Goal: Task Accomplishment & Management: Use online tool/utility

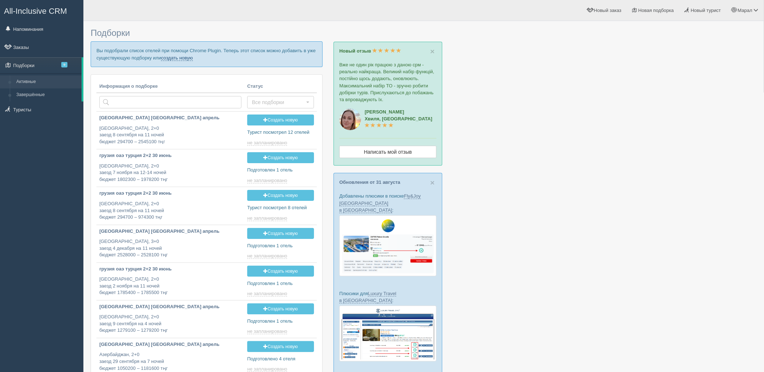
click at [185, 55] on link "создать новую" at bounding box center [177, 58] width 32 height 6
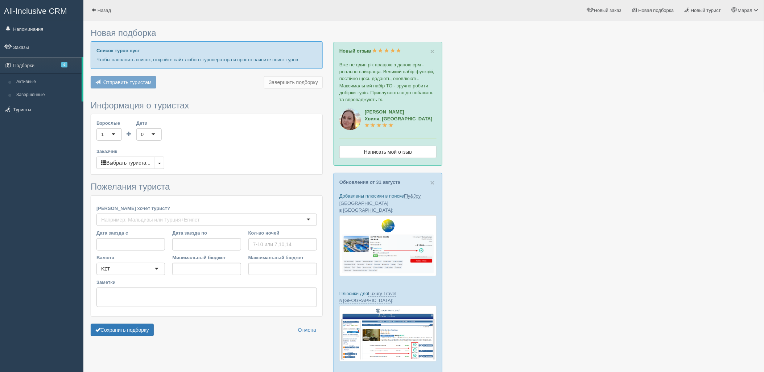
type input "11"
type input "943600"
type input "1278500"
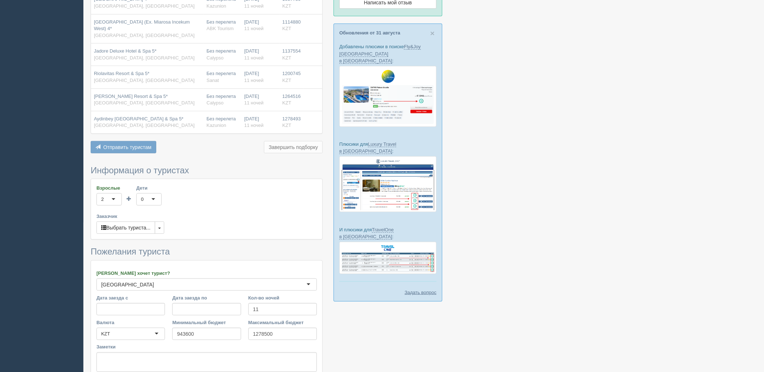
scroll to position [162, 0]
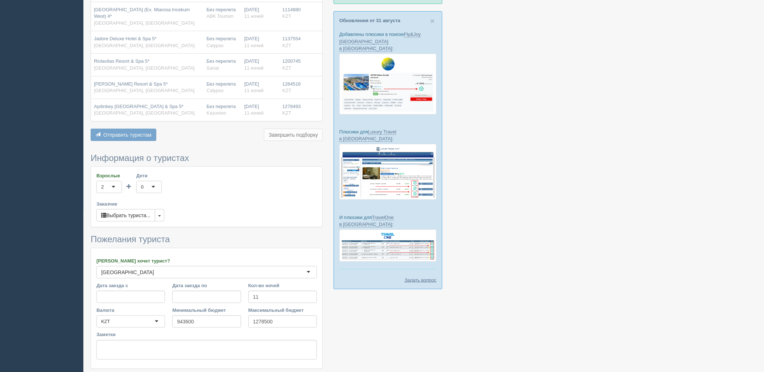
click at [142, 363] on form "Информация о туристах Взрослые 2 2 1 2 3 4 5 6 7 8 9 10 11 12 13 14 15 16 17 18…" at bounding box center [207, 272] width 232 height 239
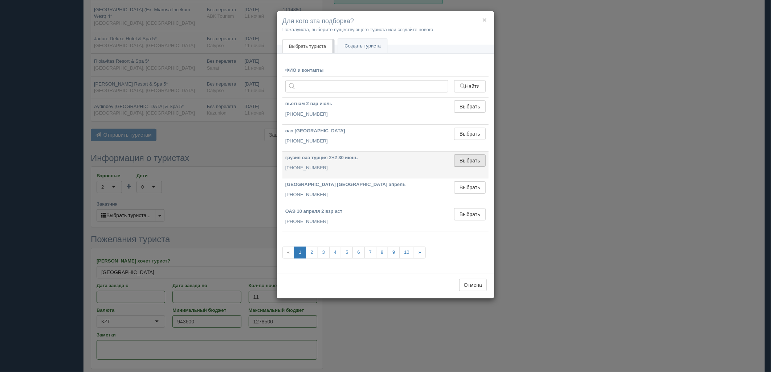
click at [464, 158] on button "Выбрать" at bounding box center [470, 161] width 32 height 12
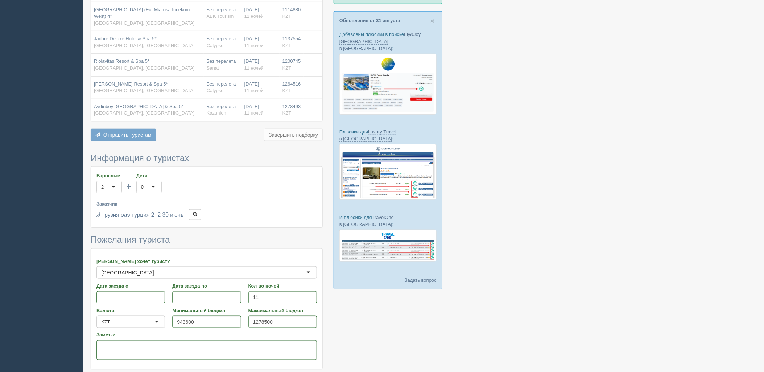
drag, startPoint x: 142, startPoint y: 367, endPoint x: 135, endPoint y: 301, distance: 65.6
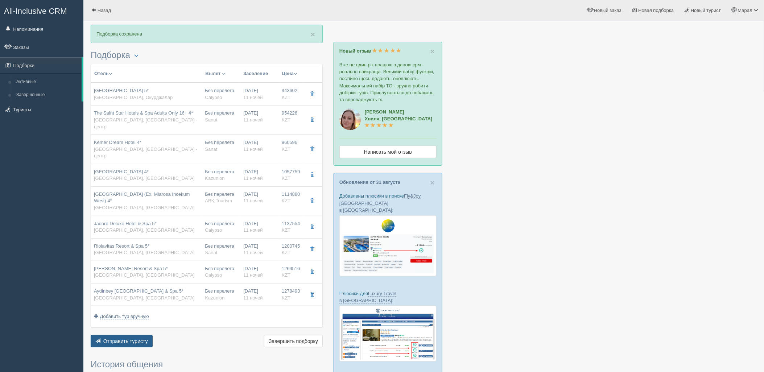
click at [124, 335] on button "Отправить туристу Отправить" at bounding box center [122, 341] width 62 height 12
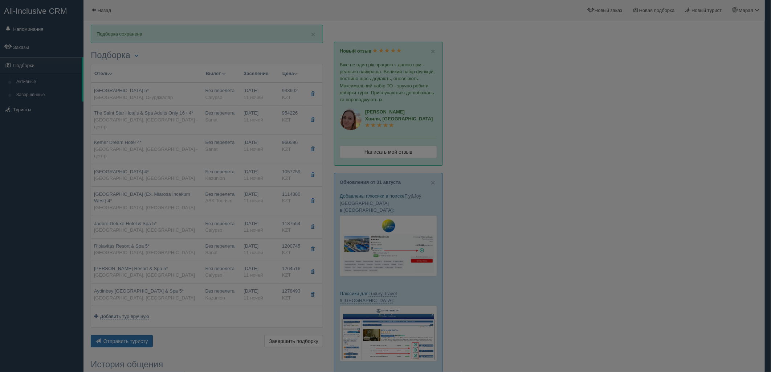
click at [0, 0] on div "× Отправить подборку туристу грузия оаэ турция 2+2 30 июнь +7 701 880 5580 Онла…" at bounding box center [0, 0] width 0 height 0
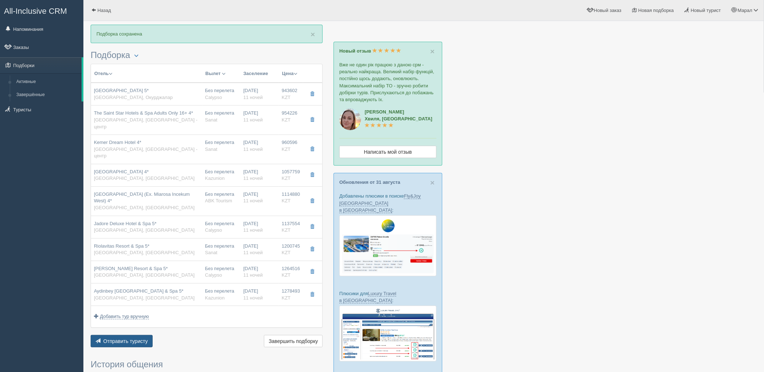
click at [129, 338] on span "Отправить туристу" at bounding box center [125, 341] width 45 height 6
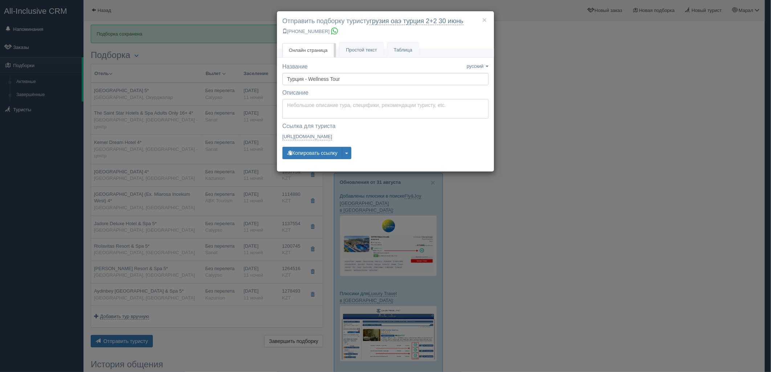
type textarea "Здравствуйте! Ниже представлены варианты туров для Вас. Для просмотра описания …"
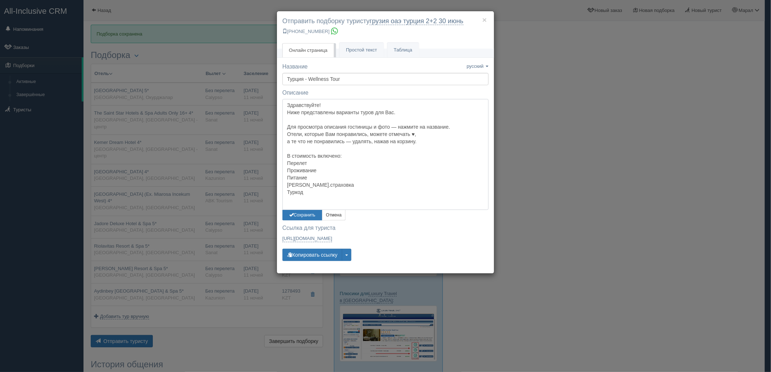
click at [316, 99] on textarea "Здравствуйте! Ниже представлены варианты туров для Вас. Для просмотра описания …" at bounding box center [385, 154] width 206 height 111
click at [306, 212] on button "Сохранить" at bounding box center [302, 215] width 40 height 11
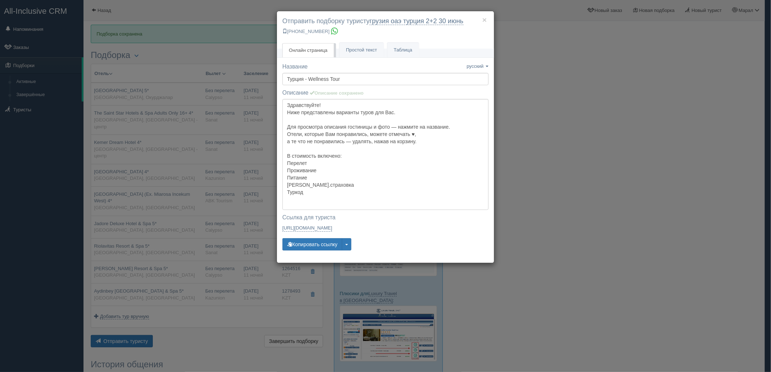
click at [314, 252] on div "Название Название сохранено русский english eesti latviešu polski українська ру…" at bounding box center [385, 160] width 206 height 195
drag, startPoint x: 314, startPoint y: 252, endPoint x: 314, endPoint y: 247, distance: 4.4
click at [314, 251] on div "Название Название сохранено русский english eesti latviešu polski українська ру…" at bounding box center [385, 160] width 206 height 195
click at [314, 247] on button "Копировать ссылку" at bounding box center [312, 244] width 60 height 12
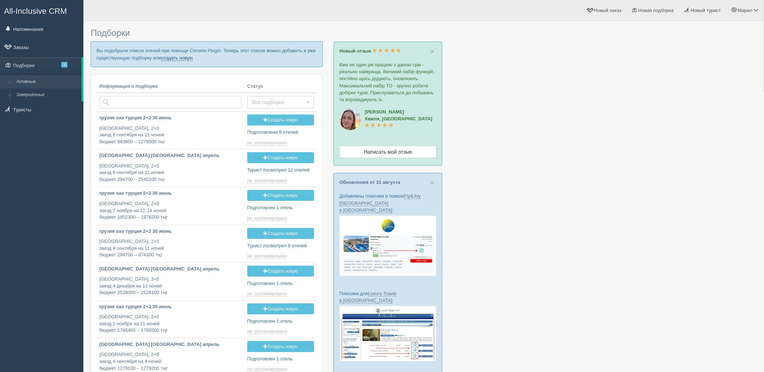
click at [186, 58] on link "создать новую" at bounding box center [177, 58] width 32 height 6
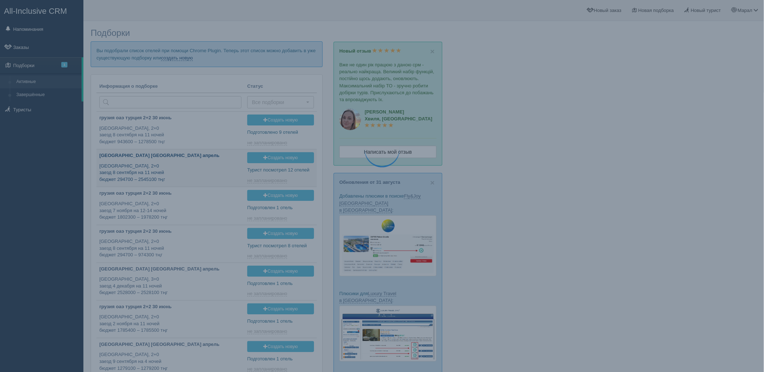
type input "2025-09-07 15:40"
type input "2025-09-07 13:25"
type input "2025-09-07 13:20"
type input "2025-09-07 12:30"
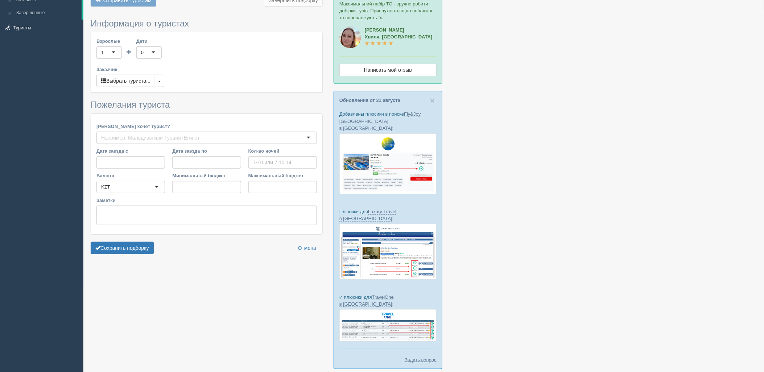
type input "13"
type input "1855800"
type input "1855900"
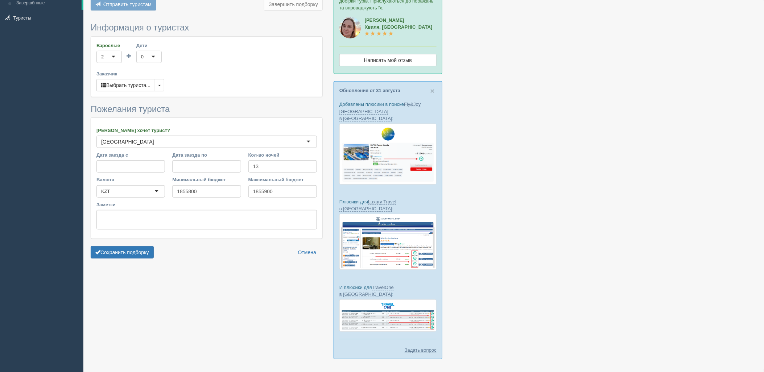
scroll to position [98, 0]
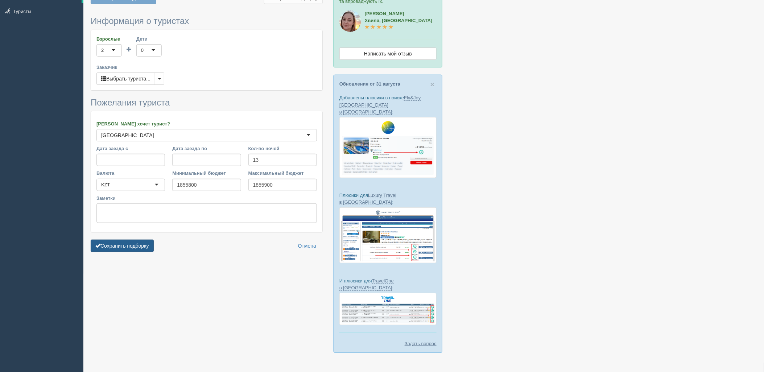
click at [126, 245] on button "Сохранить подборку" at bounding box center [122, 246] width 63 height 12
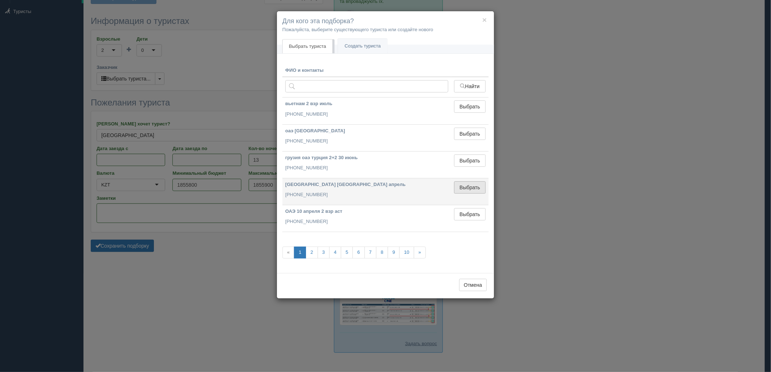
click at [472, 184] on button "Выбрать" at bounding box center [470, 187] width 32 height 12
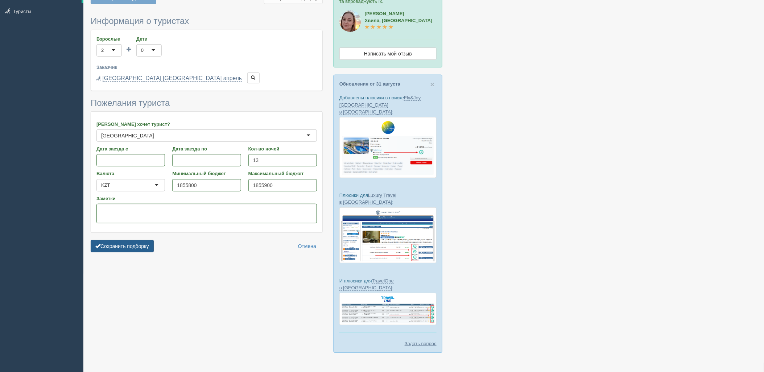
click at [146, 247] on button "Сохранить подборку" at bounding box center [122, 246] width 63 height 12
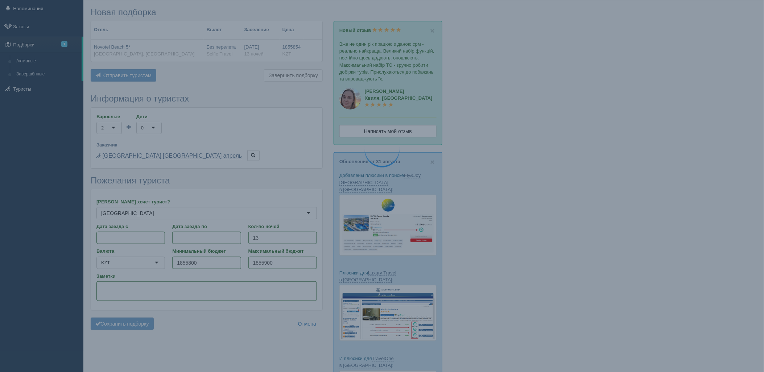
scroll to position [0, 0]
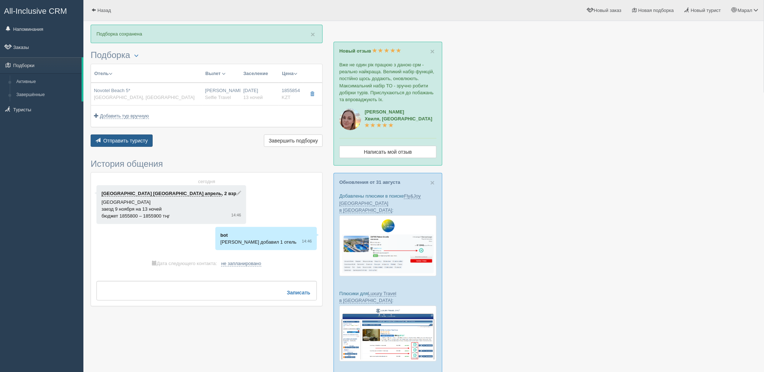
drag, startPoint x: 162, startPoint y: 140, endPoint x: 138, endPoint y: 140, distance: 23.9
click at [160, 140] on div "Отправить туристу Отправить Завершить подборку Активировать подборку Добавить и…" at bounding box center [207, 142] width 232 height 14
click at [138, 141] on span "Отправить туристу" at bounding box center [125, 141] width 45 height 6
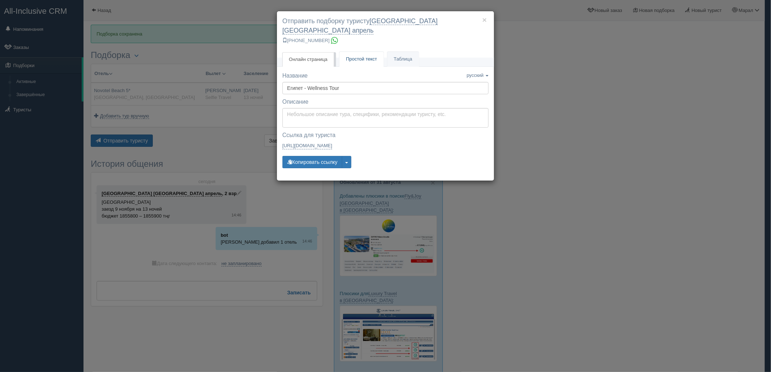
click at [361, 56] on span "Простой текст" at bounding box center [361, 58] width 31 height 5
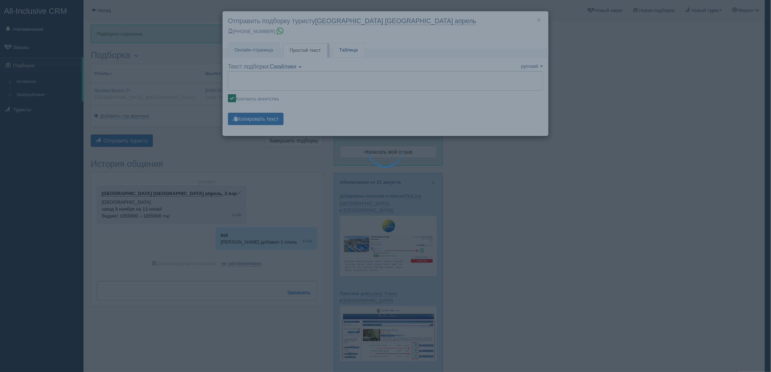
type textarea "🌞 Loremi dolo! Sitametcon Adi elitseddoei temporinc utlabore: 🌎 Etdolo, Magna A…"
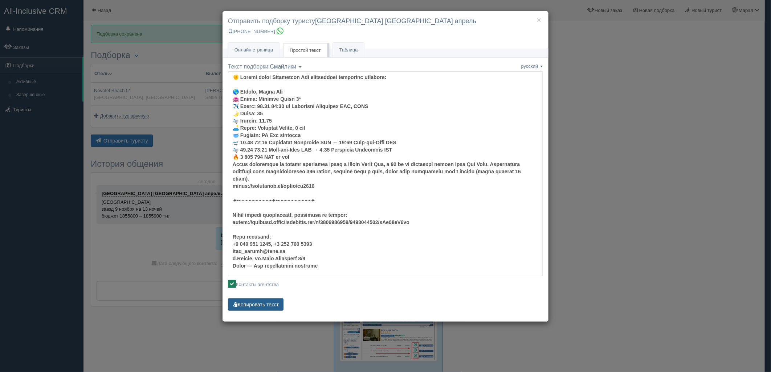
click at [247, 301] on button "Копировать текст" at bounding box center [256, 305] width 56 height 12
